Goal: Find specific page/section: Find specific page/section

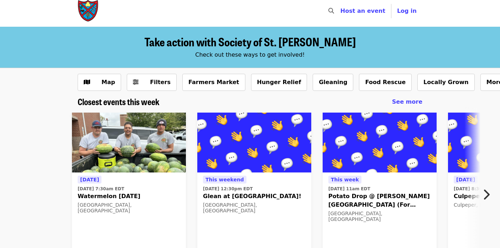
scroll to position [5, 0]
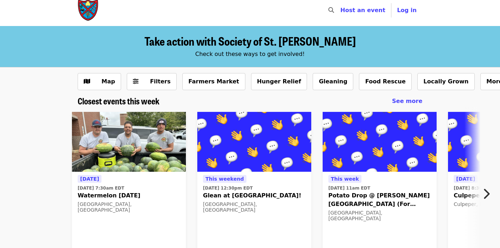
click at [486, 197] on icon "chevron-right icon" at bounding box center [485, 194] width 7 height 14
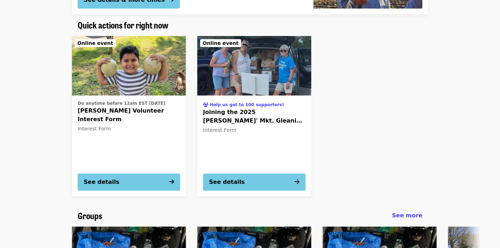
scroll to position [363, 0]
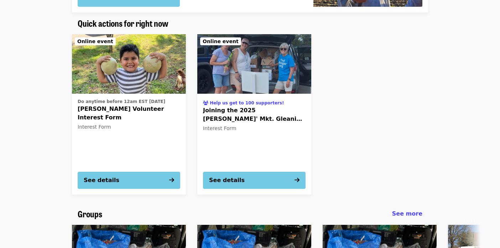
click at [125, 106] on span "[PERSON_NAME] Volunteer Interest Form" at bounding box center [129, 113] width 102 height 17
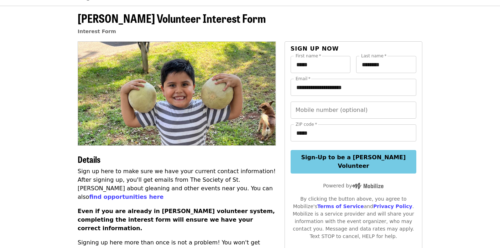
scroll to position [27, 0]
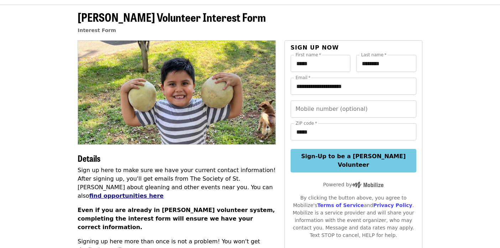
click at [163, 192] on link "find opportunities here" at bounding box center [126, 195] width 74 height 7
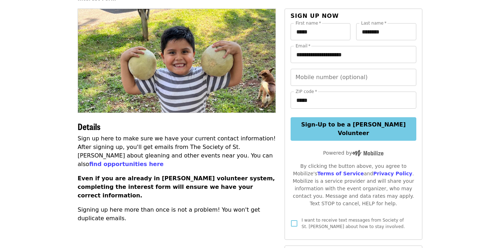
scroll to position [0, 0]
